Goal: Information Seeking & Learning: Learn about a topic

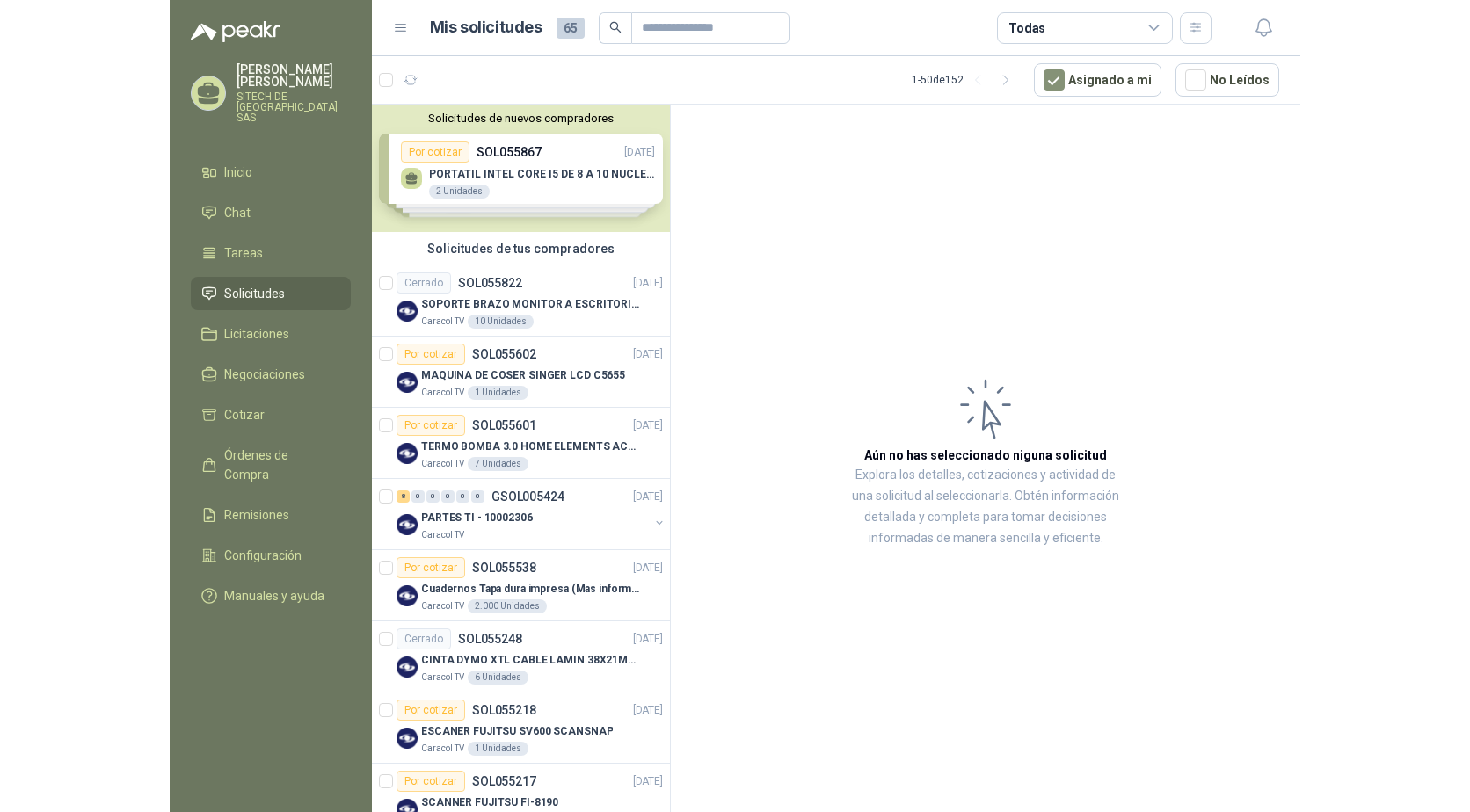
scroll to position [176, 0]
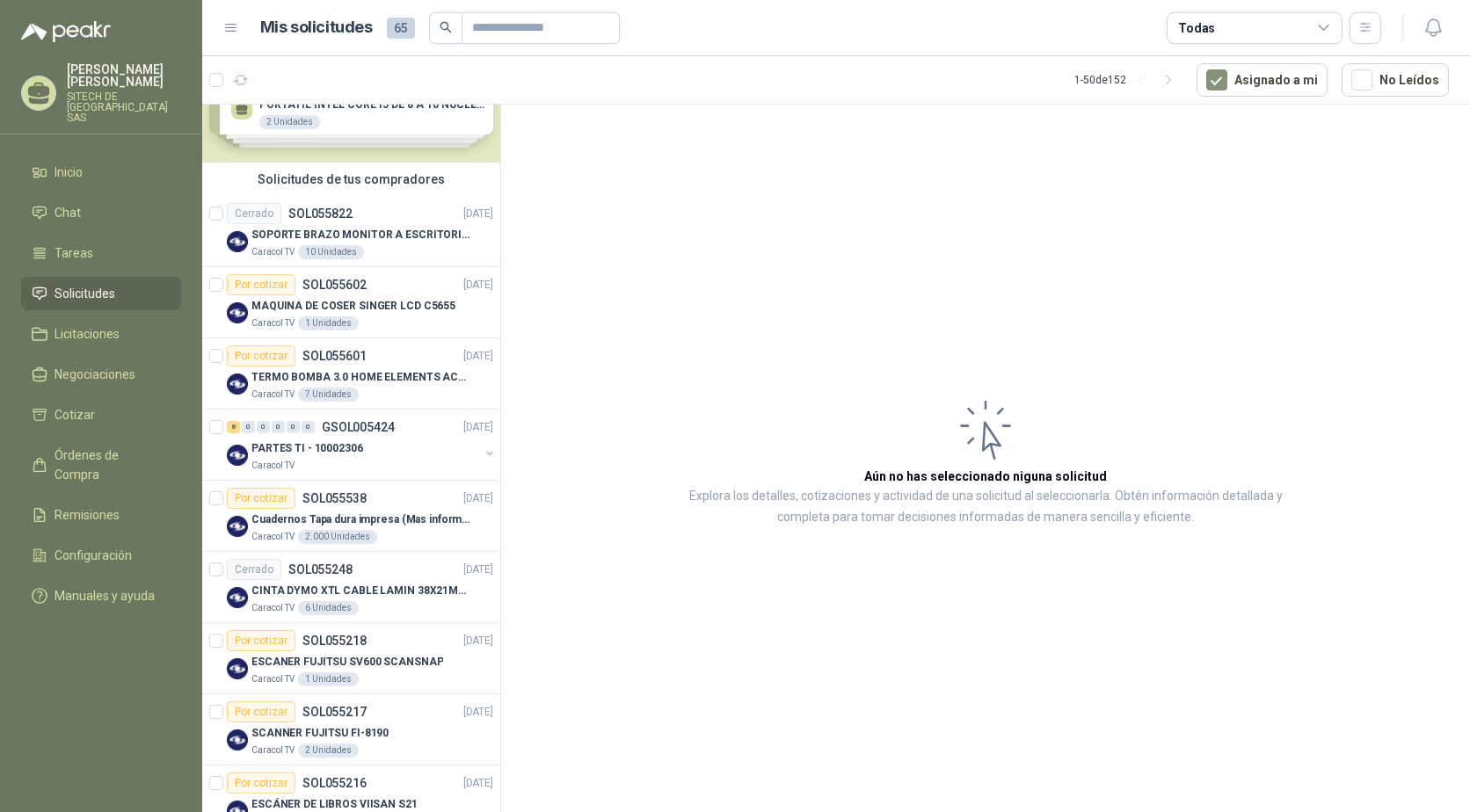
scroll to position [87, 0]
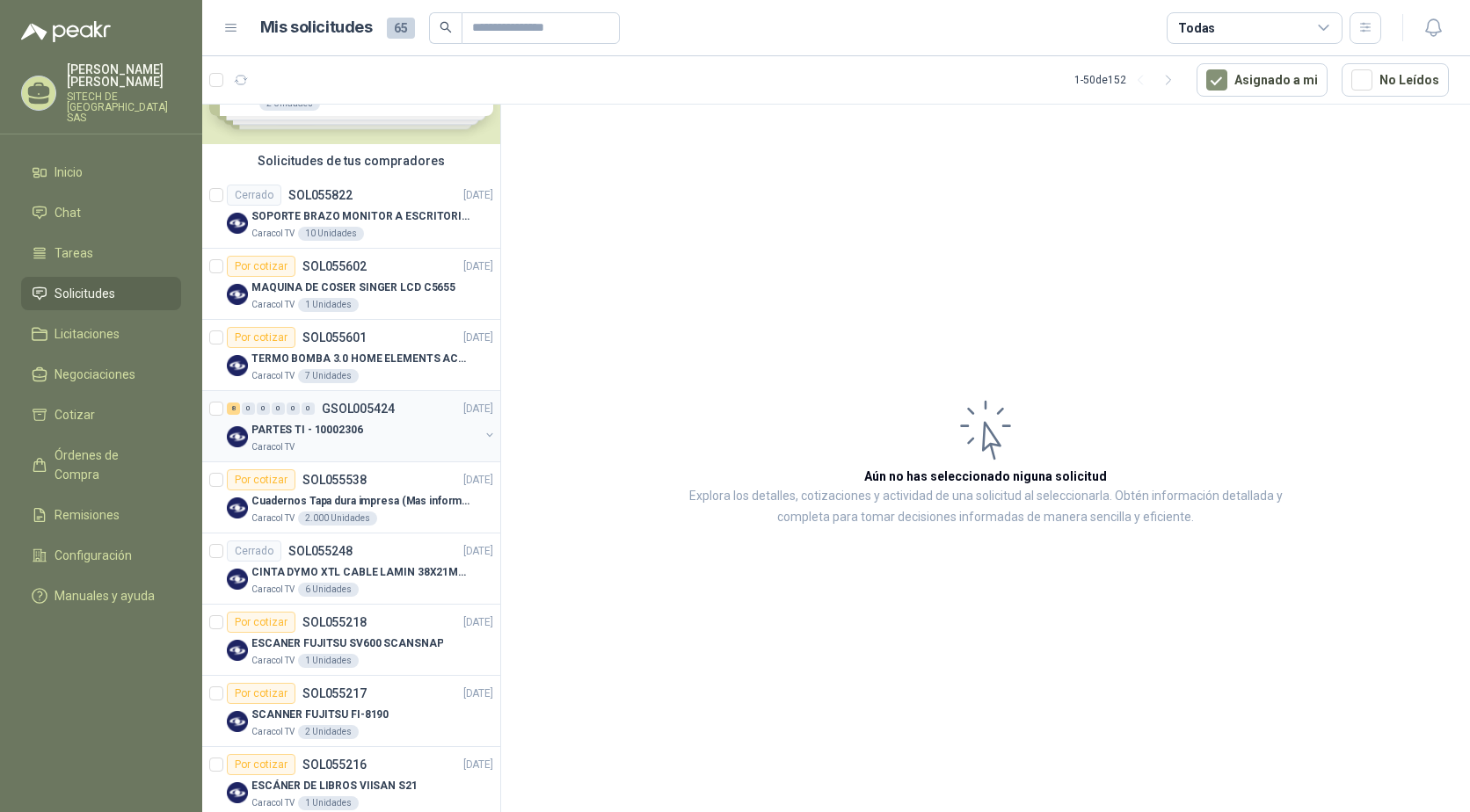
click at [319, 427] on p "PARTES TI - 10002306" at bounding box center [307, 430] width 112 height 17
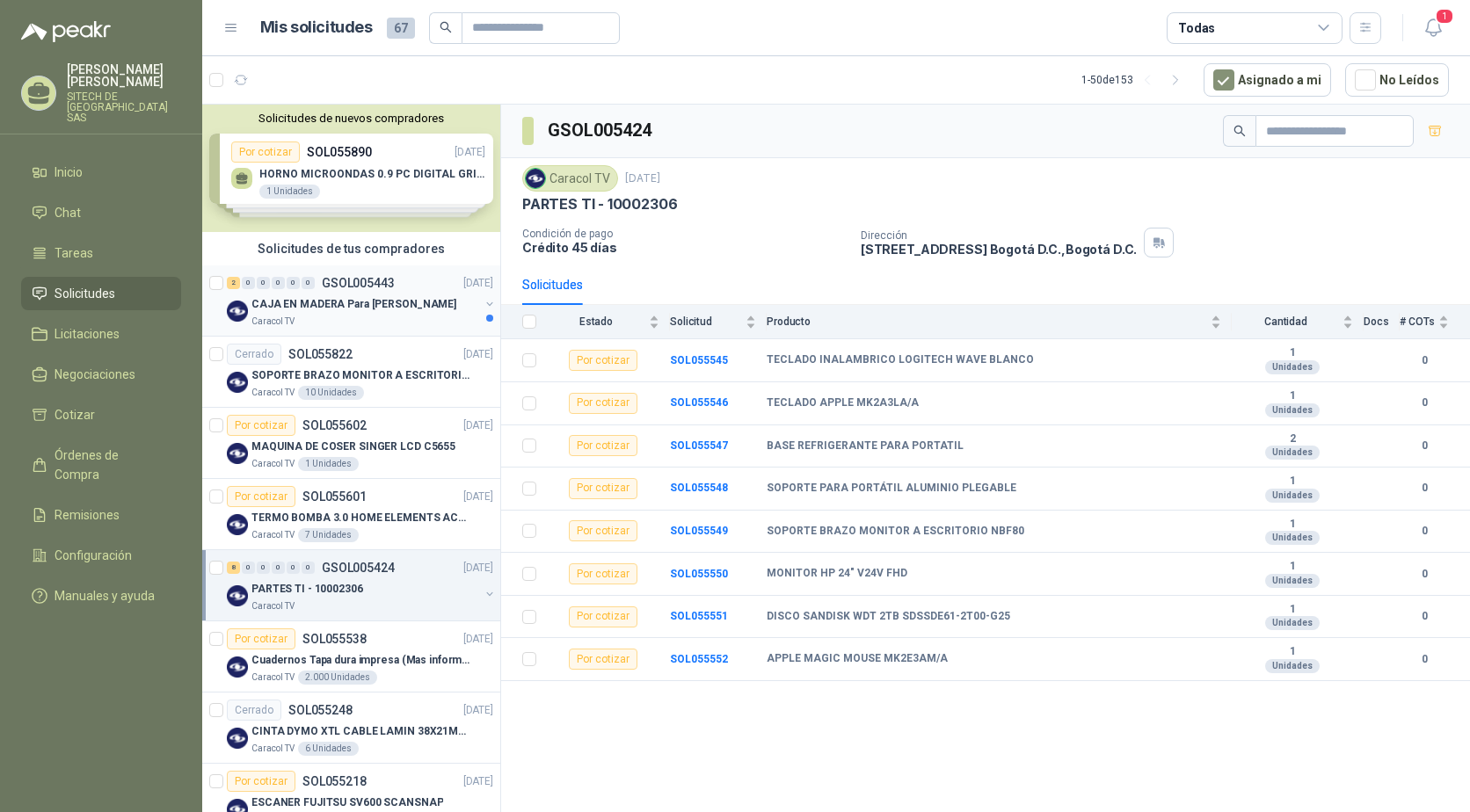
click at [322, 320] on div "Caracol TV" at bounding box center [365, 322] width 228 height 14
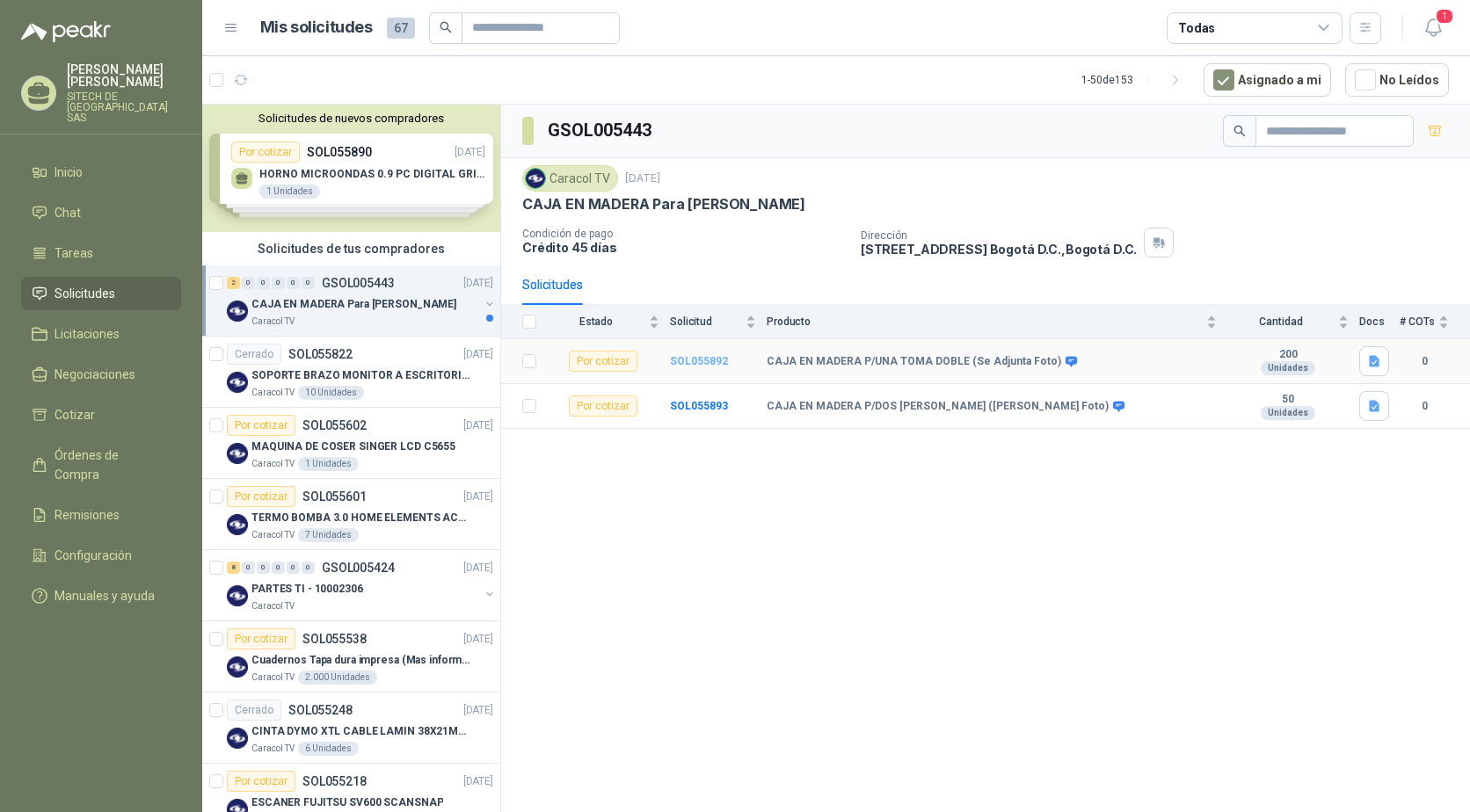
click at [706, 358] on b "SOL055892" at bounding box center [699, 361] width 58 height 12
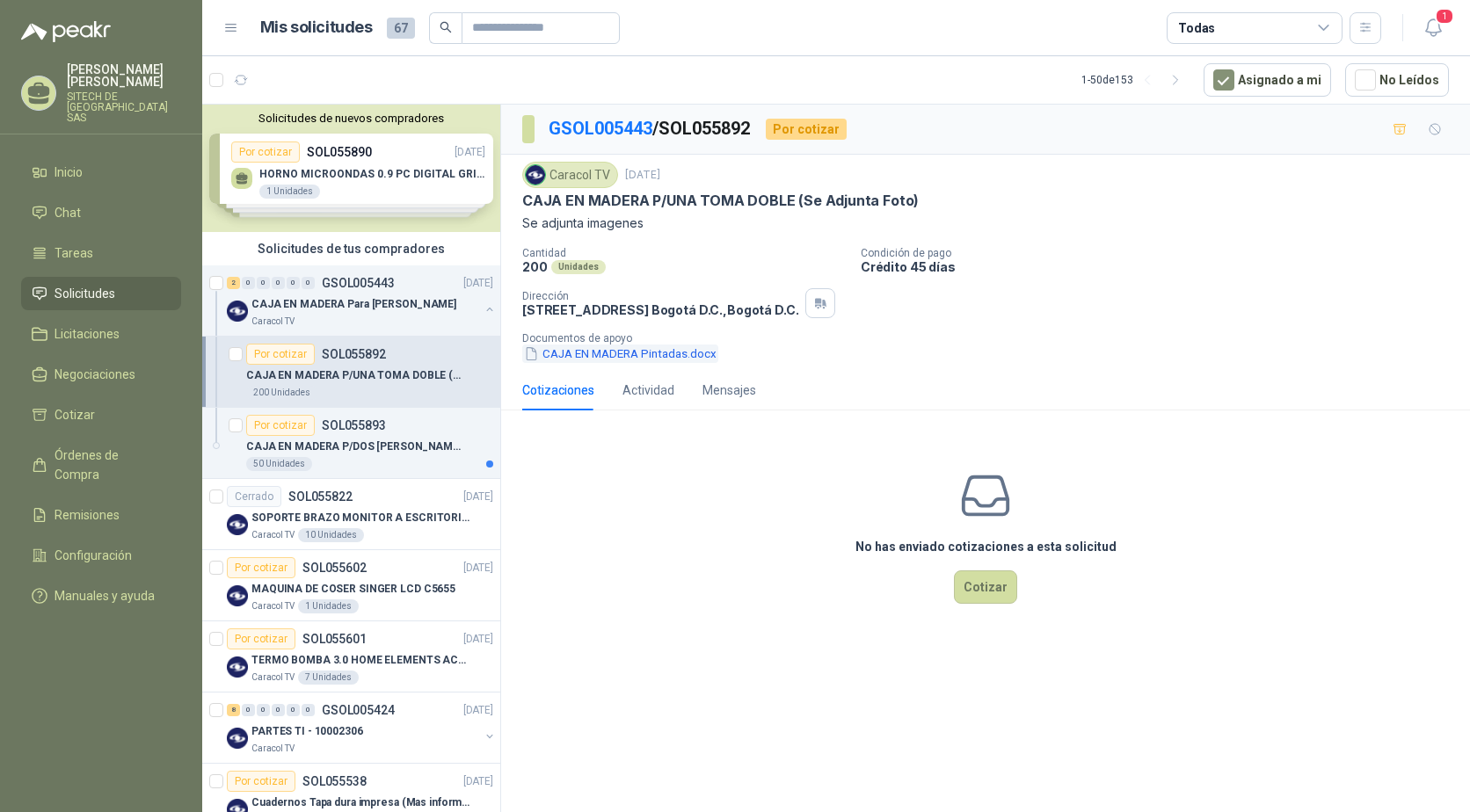
click at [586, 352] on button "CAJA EN MADERA Pintadas.docx" at bounding box center [620, 353] width 196 height 19
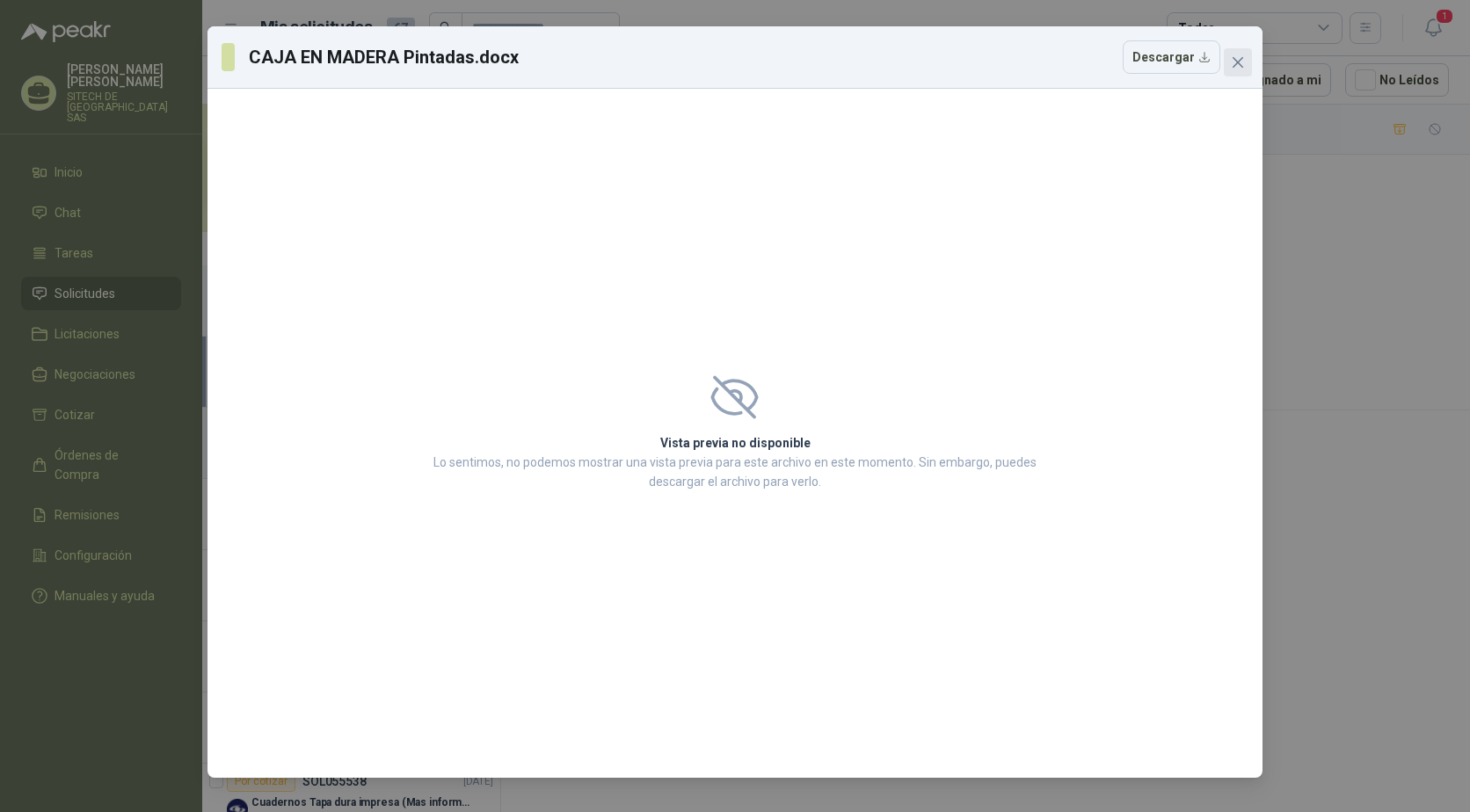
click at [1232, 62] on icon "close" at bounding box center [1238, 62] width 14 height 14
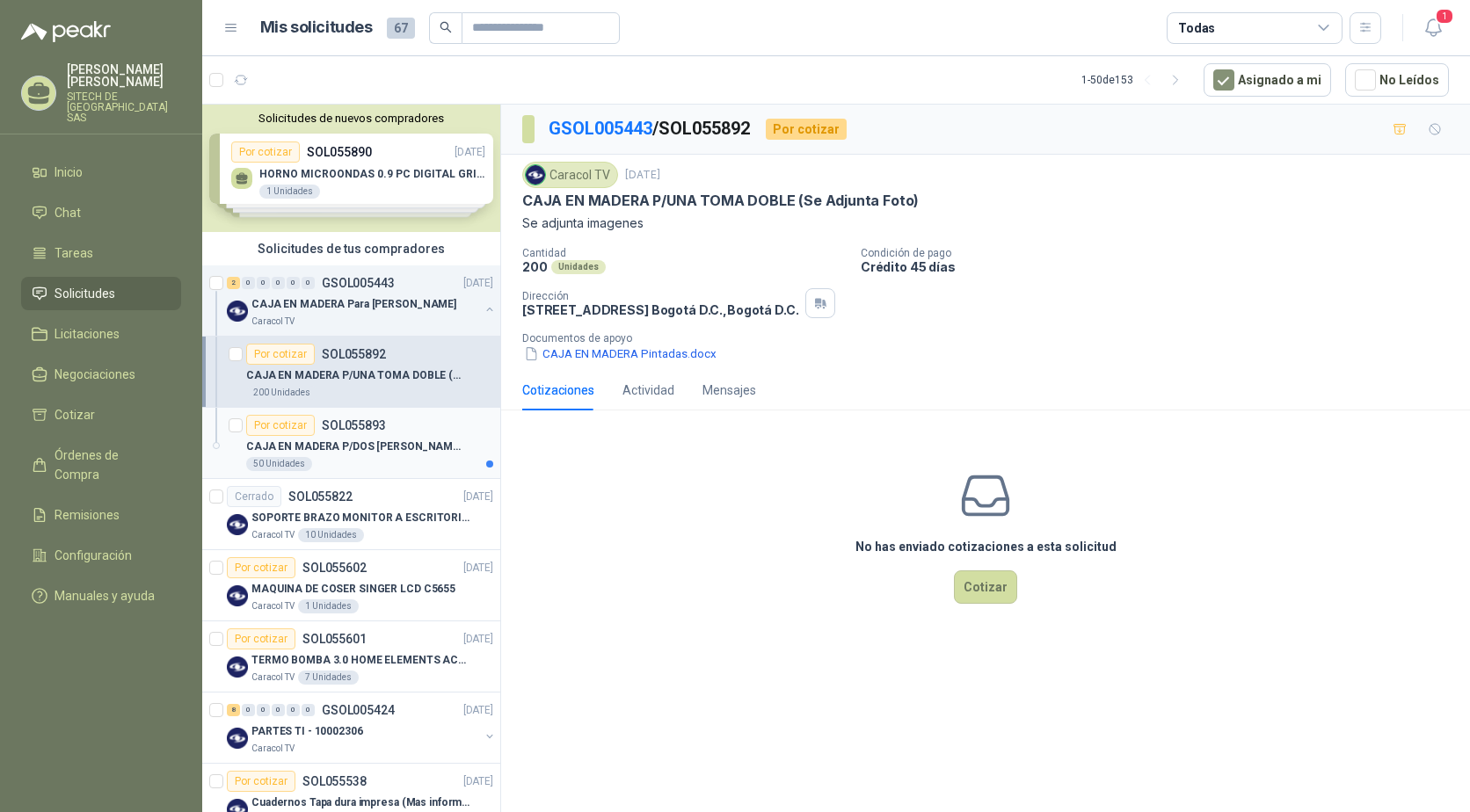
click at [346, 429] on p "SOL055893" at bounding box center [353, 426] width 64 height 12
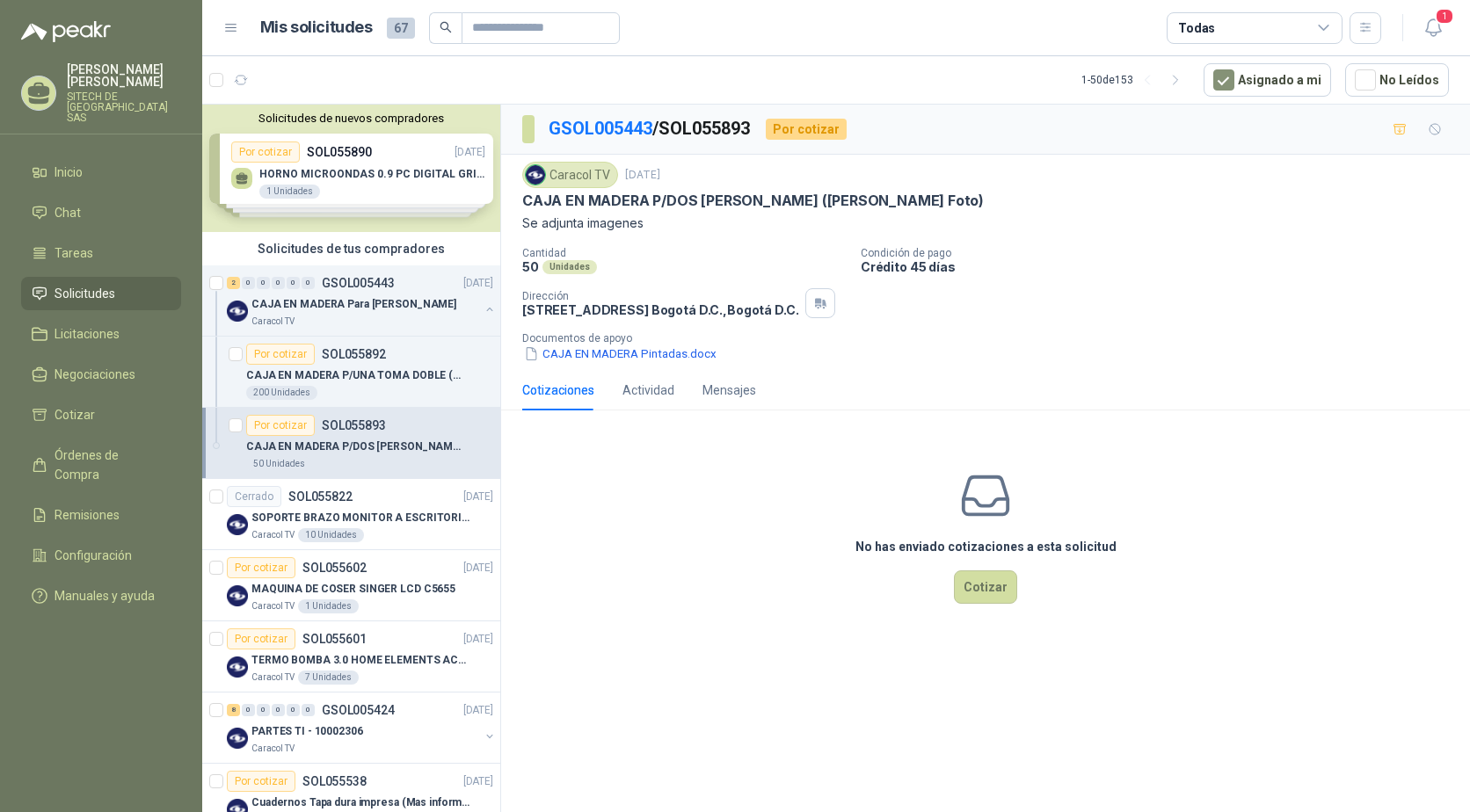
click at [670, 203] on p "CAJA EN MADERA P/DOS [PERSON_NAME] ([PERSON_NAME] Foto)" at bounding box center [752, 201] width 461 height 19
click at [629, 362] on button "CAJA EN MADERA Pintadas.docx" at bounding box center [620, 353] width 196 height 19
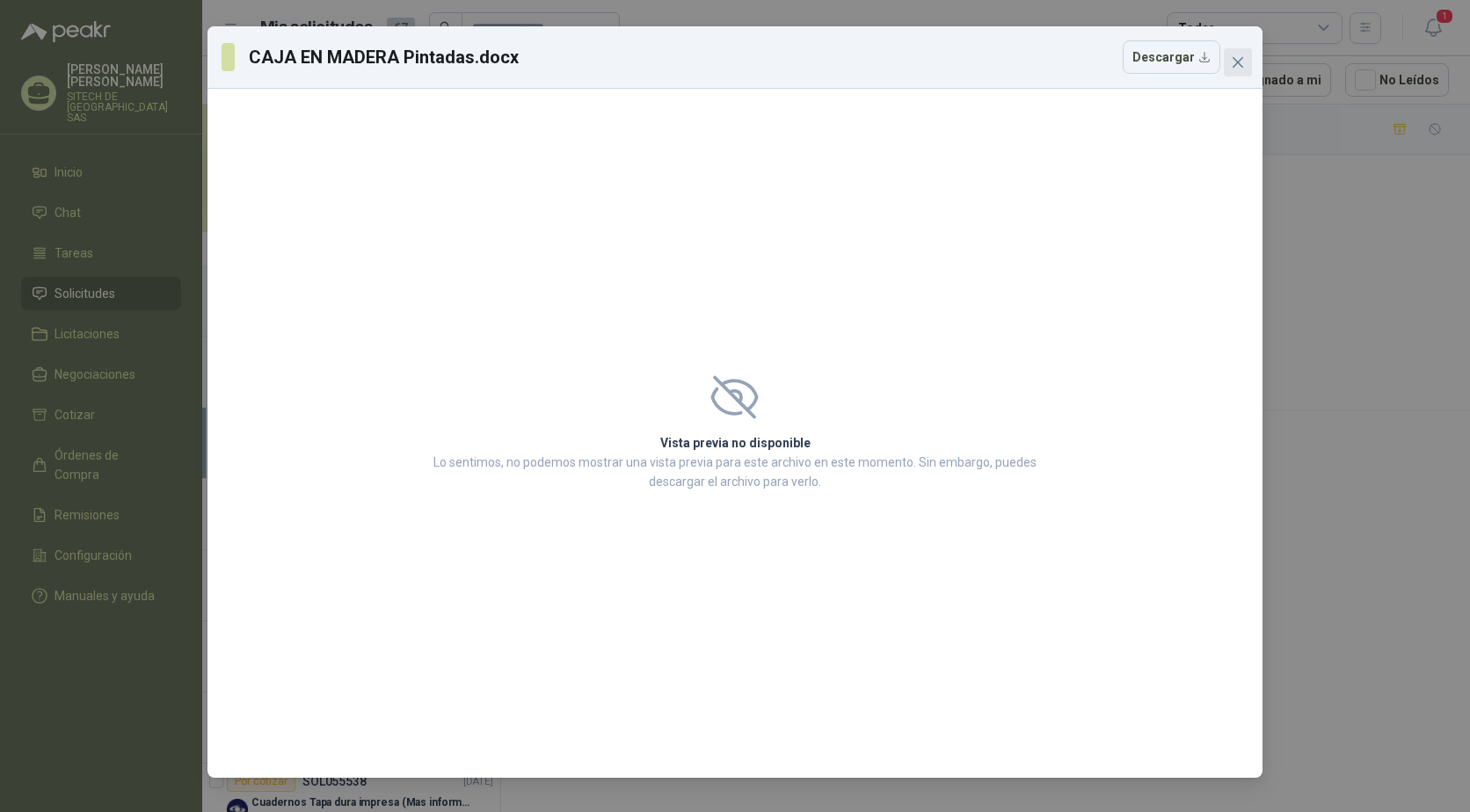
click at [1237, 70] on button "Close" at bounding box center [1238, 62] width 29 height 29
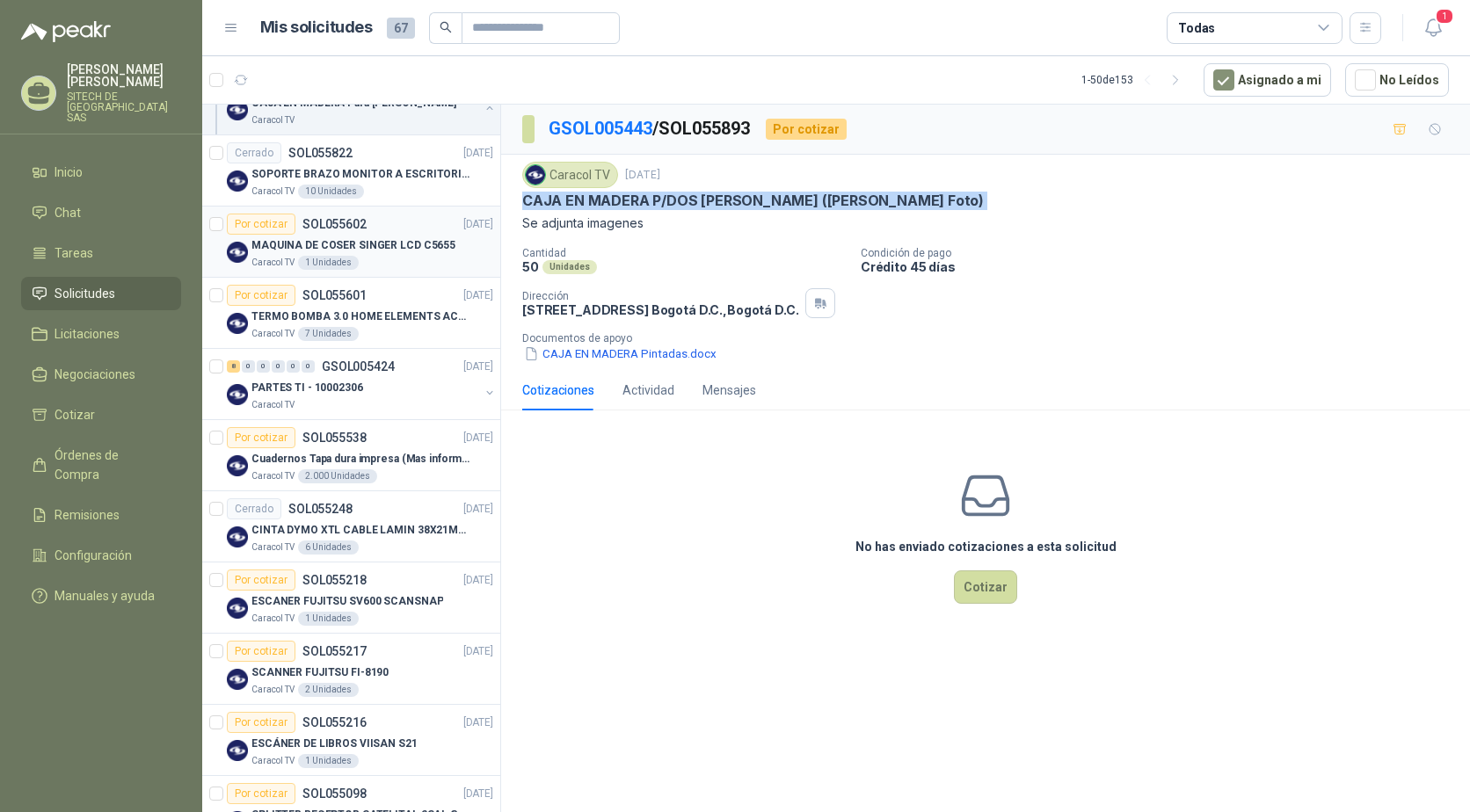
scroll to position [352, 0]
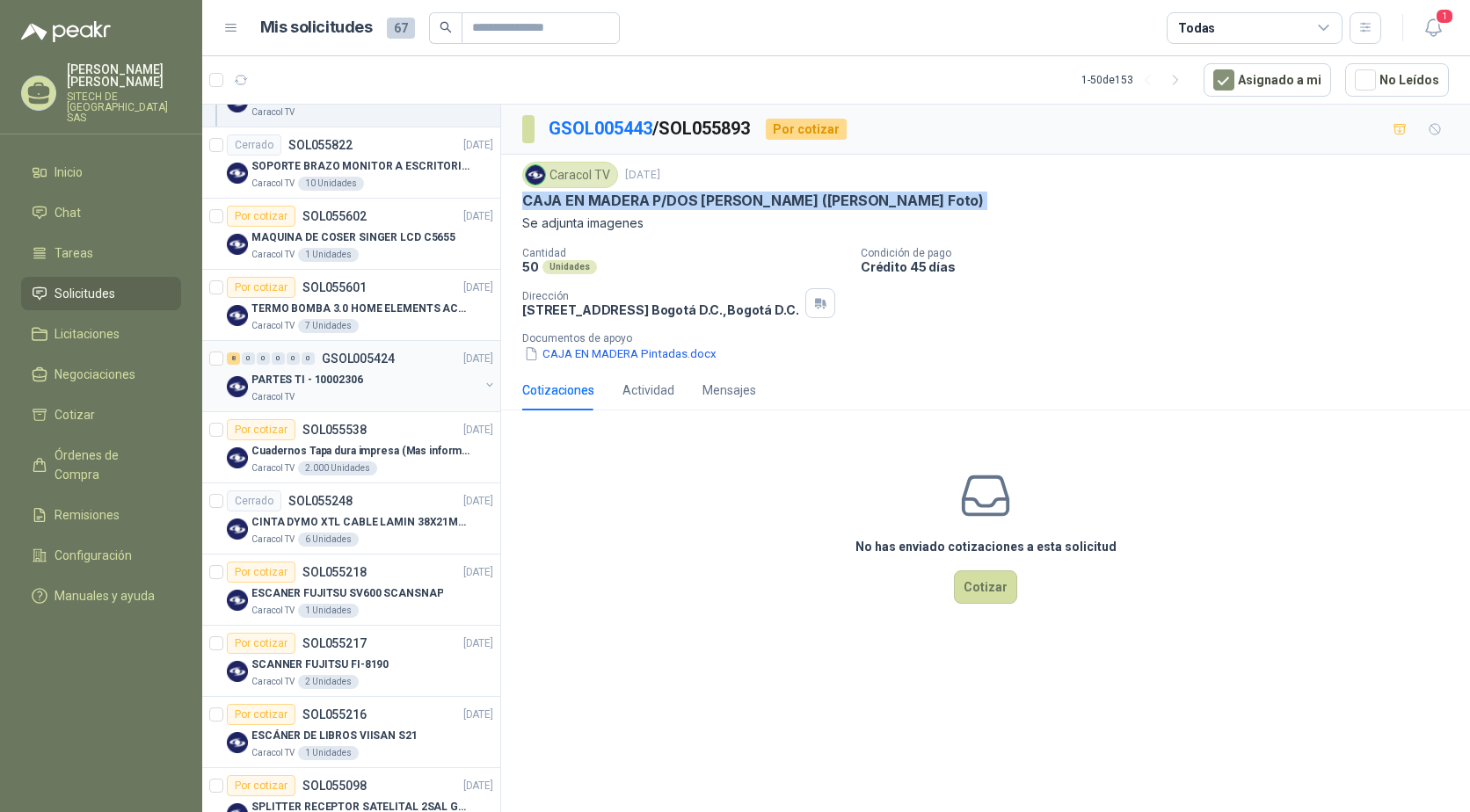
click at [261, 369] on div "8 0 0 0 0 0 GSOL005424 [DATE]" at bounding box center [361, 359] width 270 height 21
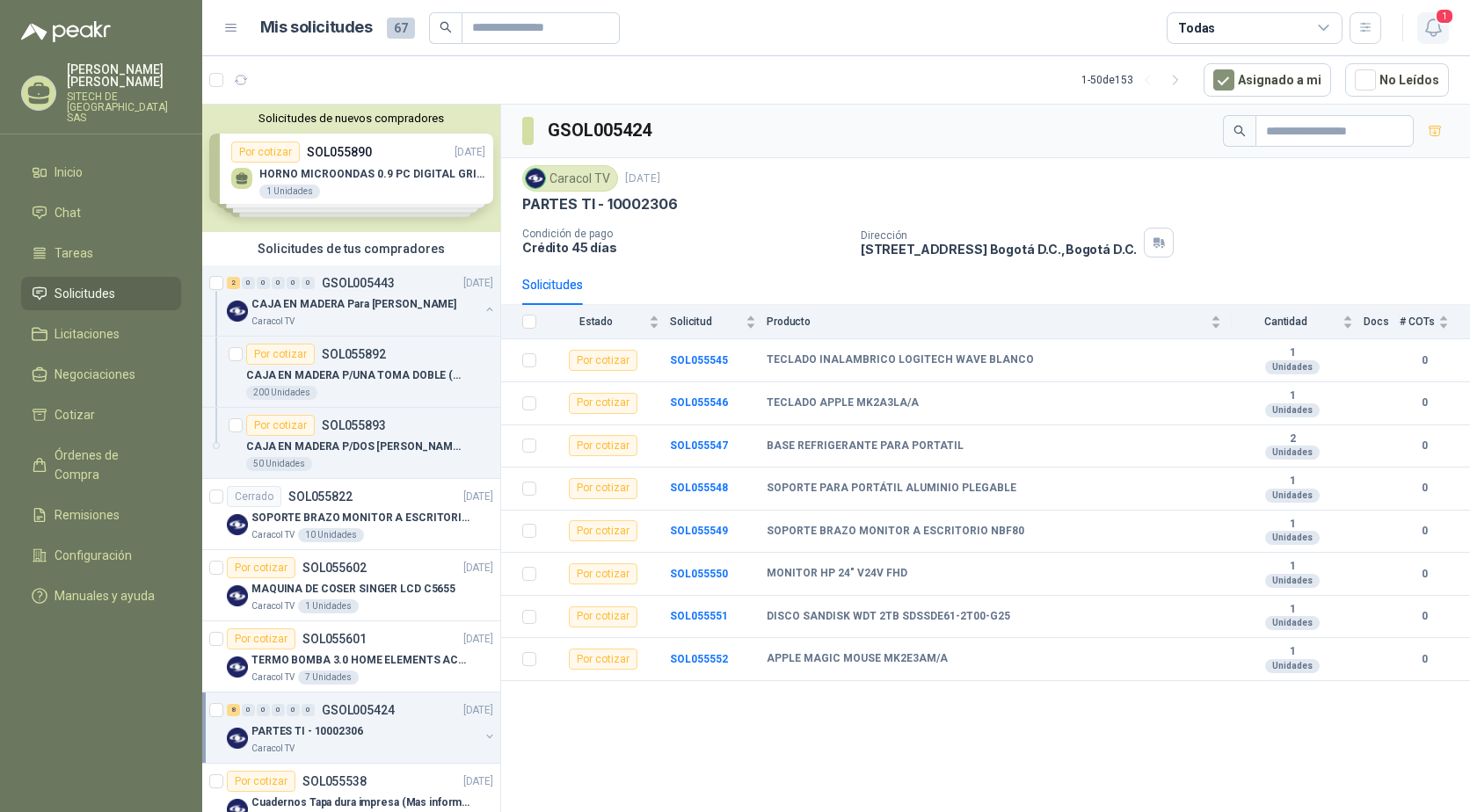
click at [1425, 29] on icon "button" at bounding box center [1433, 28] width 22 height 22
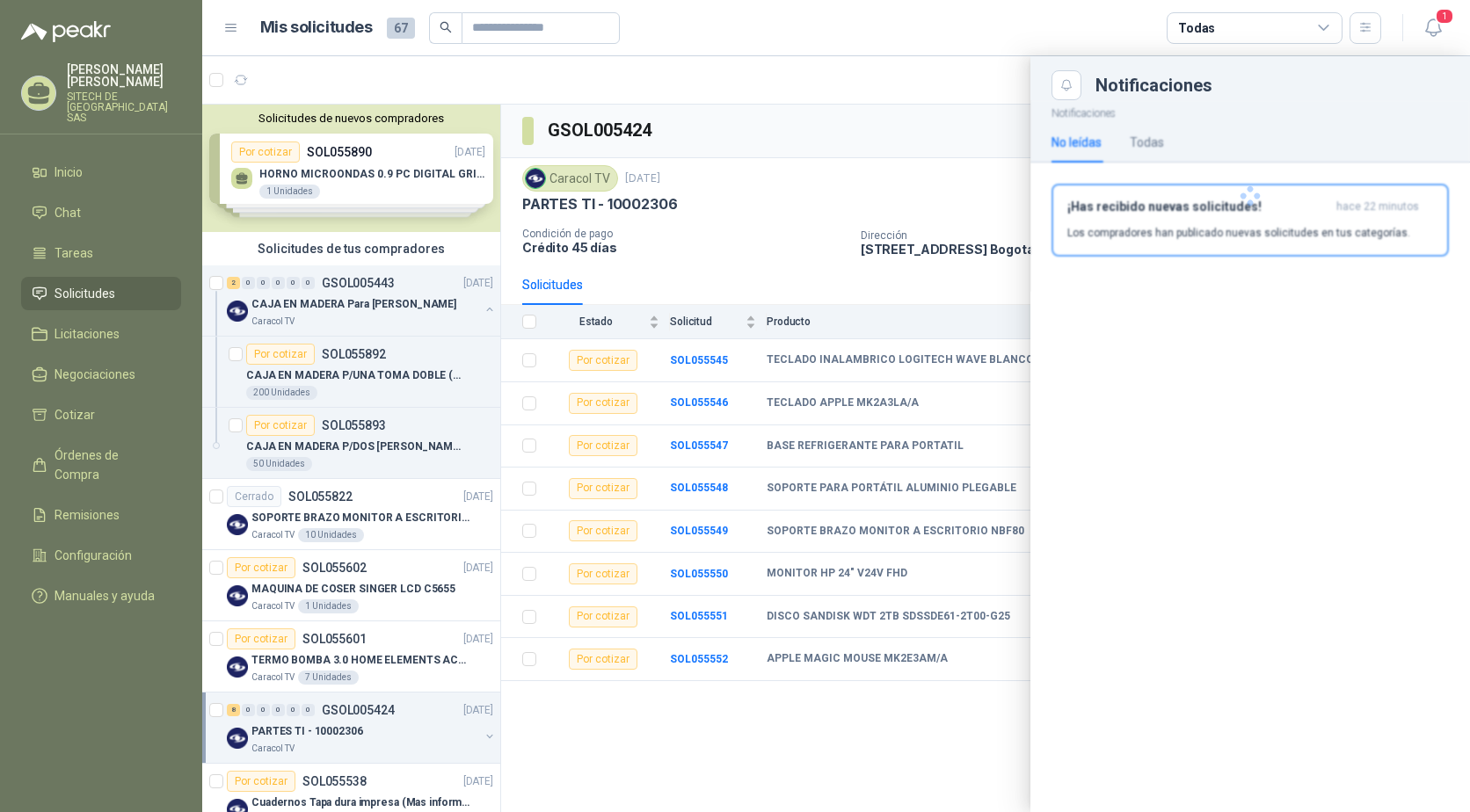
click at [1245, 213] on div at bounding box center [1250, 195] width 439 height 192
click at [1197, 218] on div "¡Has recibido nuevas solicitudes! hace 22 minutos Los compradores han publicado…" at bounding box center [1250, 220] width 366 height 41
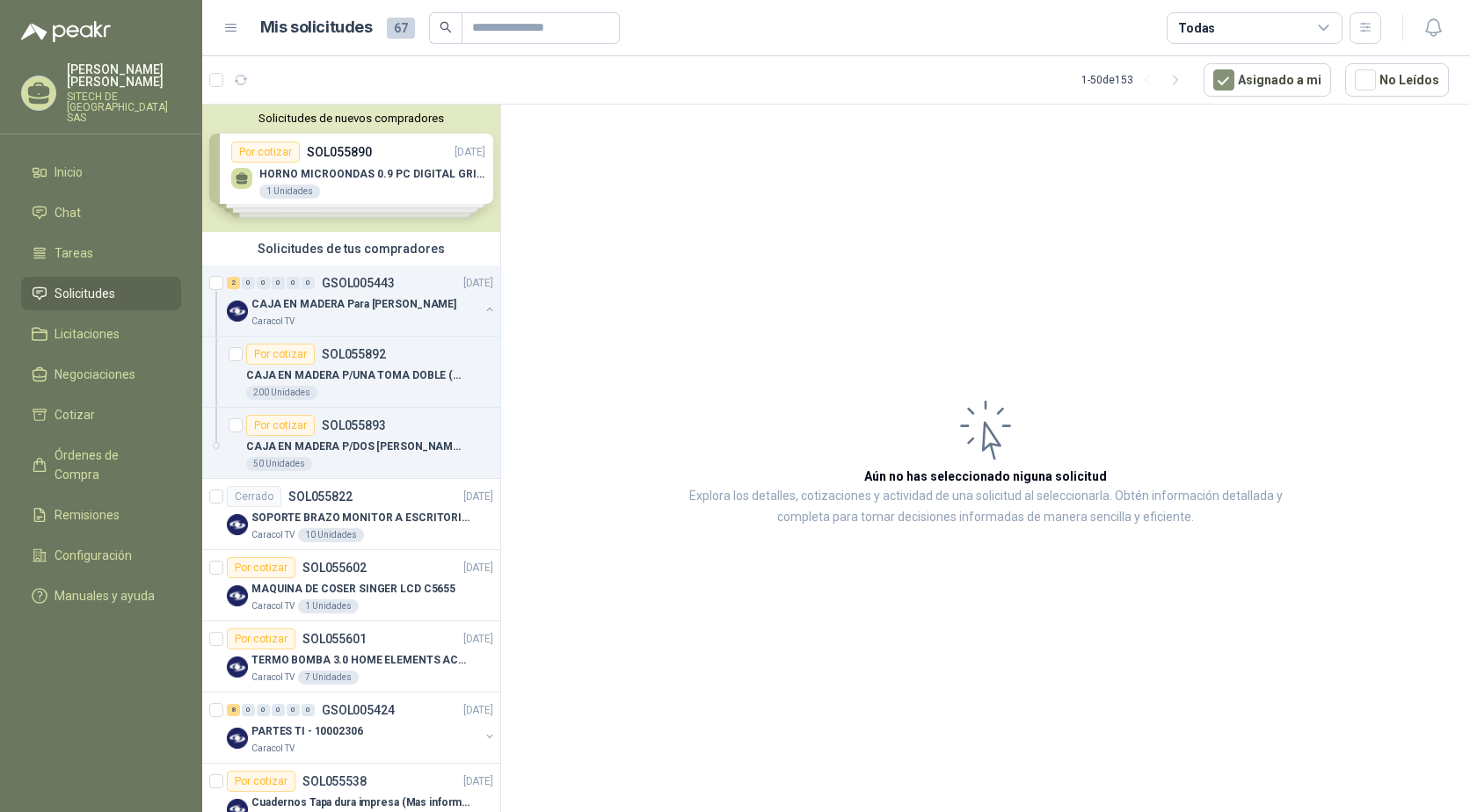
click at [1014, 191] on article "Aún no has seleccionado niguna solicitud Explora los detalles, cotizaciones y a…" at bounding box center [984, 461] width 968 height 714
click at [344, 296] on p "CAJA EN MADERA Para [PERSON_NAME]" at bounding box center [353, 304] width 204 height 17
